Goal: Task Accomplishment & Management: Manage account settings

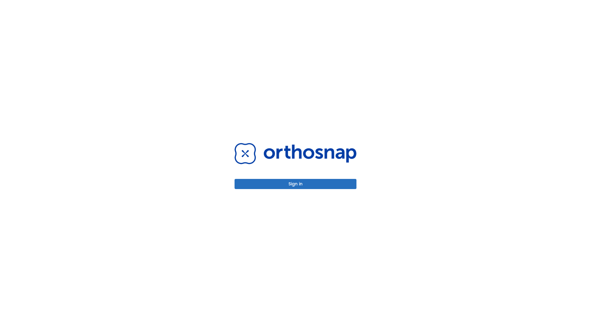
click at [295, 184] on button "Sign in" at bounding box center [296, 184] width 122 height 10
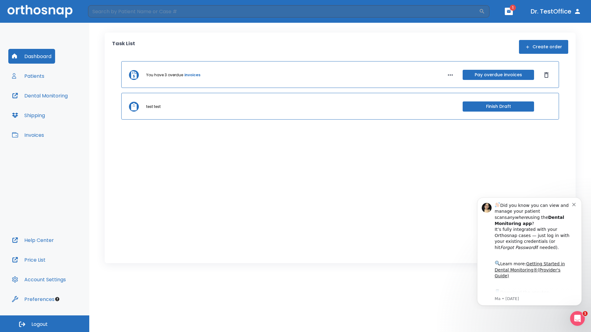
click at [45, 324] on span "Logout" at bounding box center [39, 324] width 16 height 7
